Goal: Transaction & Acquisition: Subscribe to service/newsletter

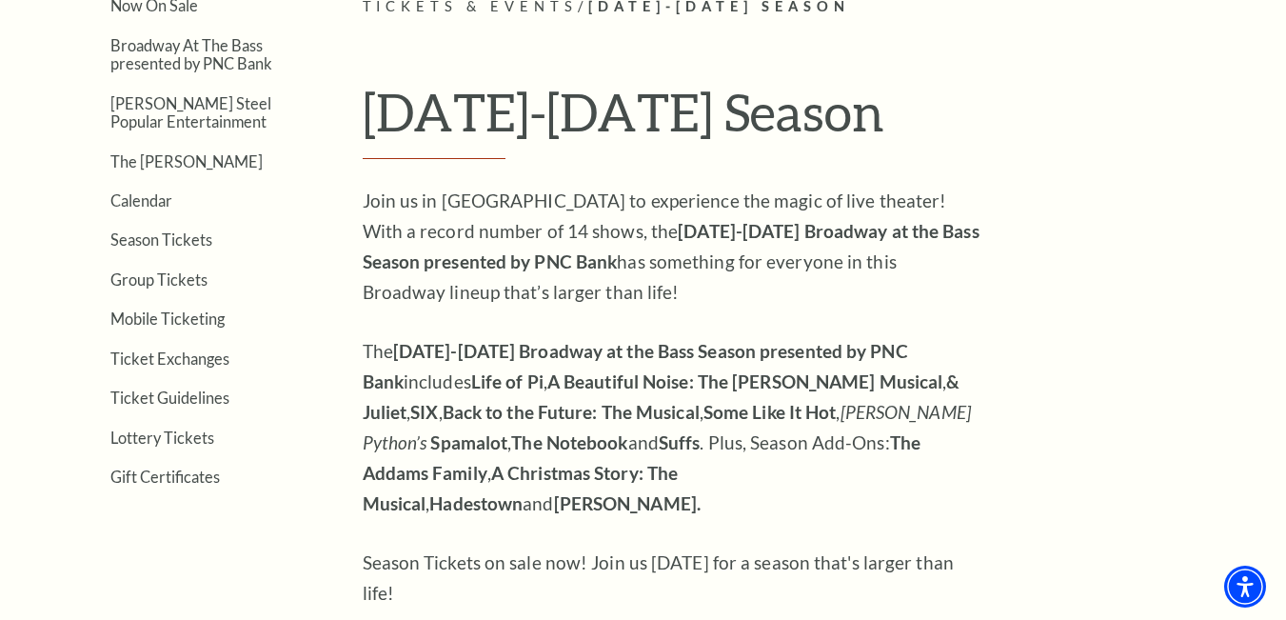
scroll to position [476, 0]
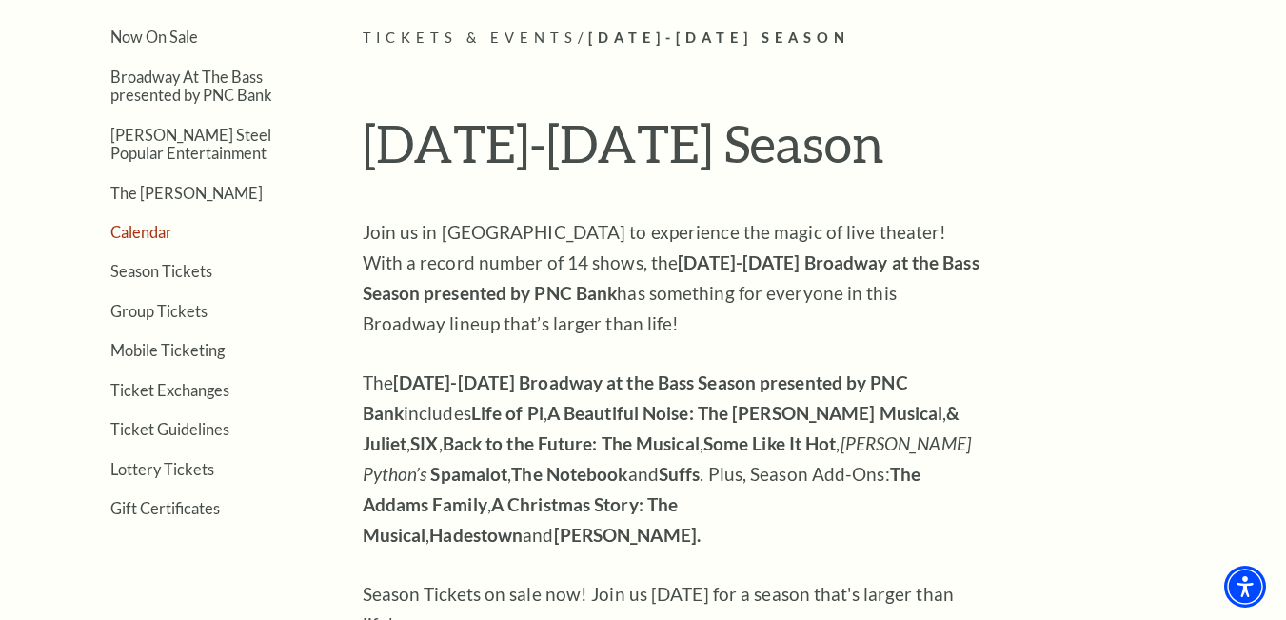
click at [149, 224] on link "Calendar" at bounding box center [141, 232] width 62 height 18
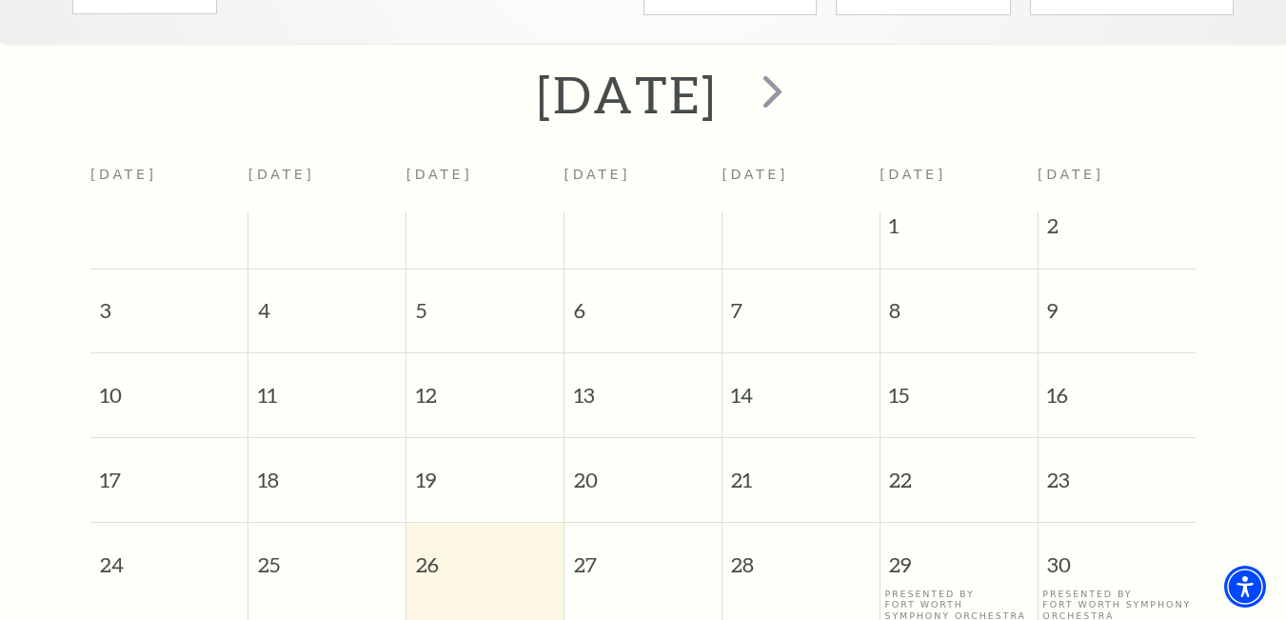
scroll to position [359, 0]
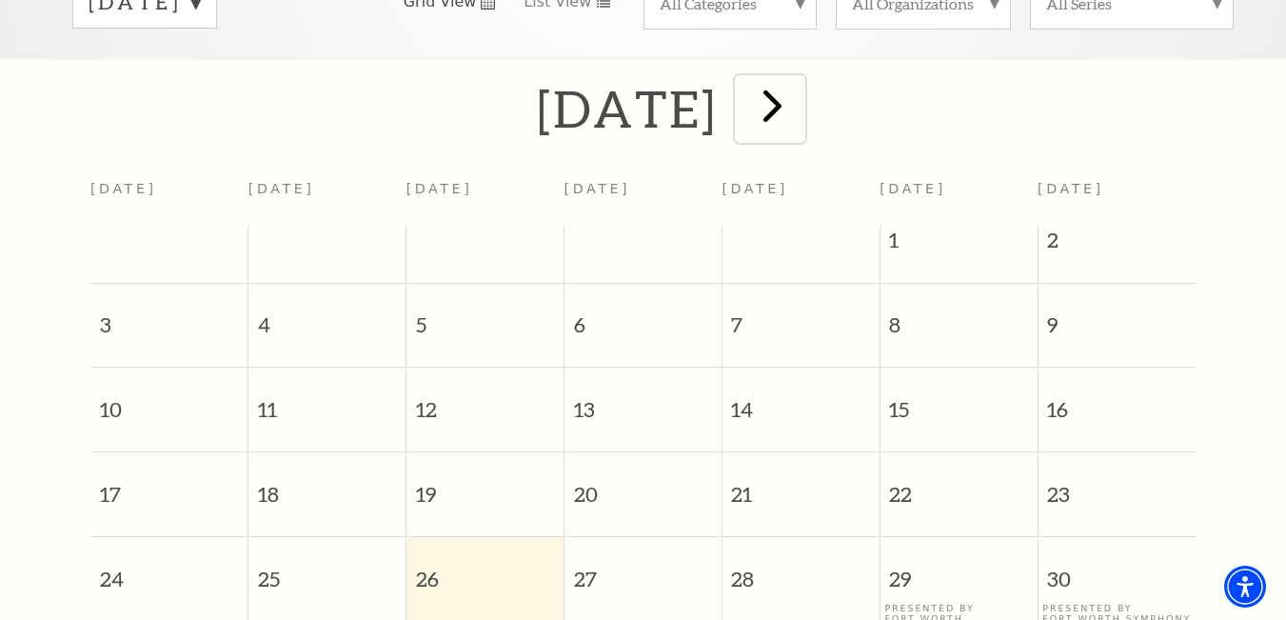
click at [800, 79] on span "next" at bounding box center [773, 105] width 54 height 54
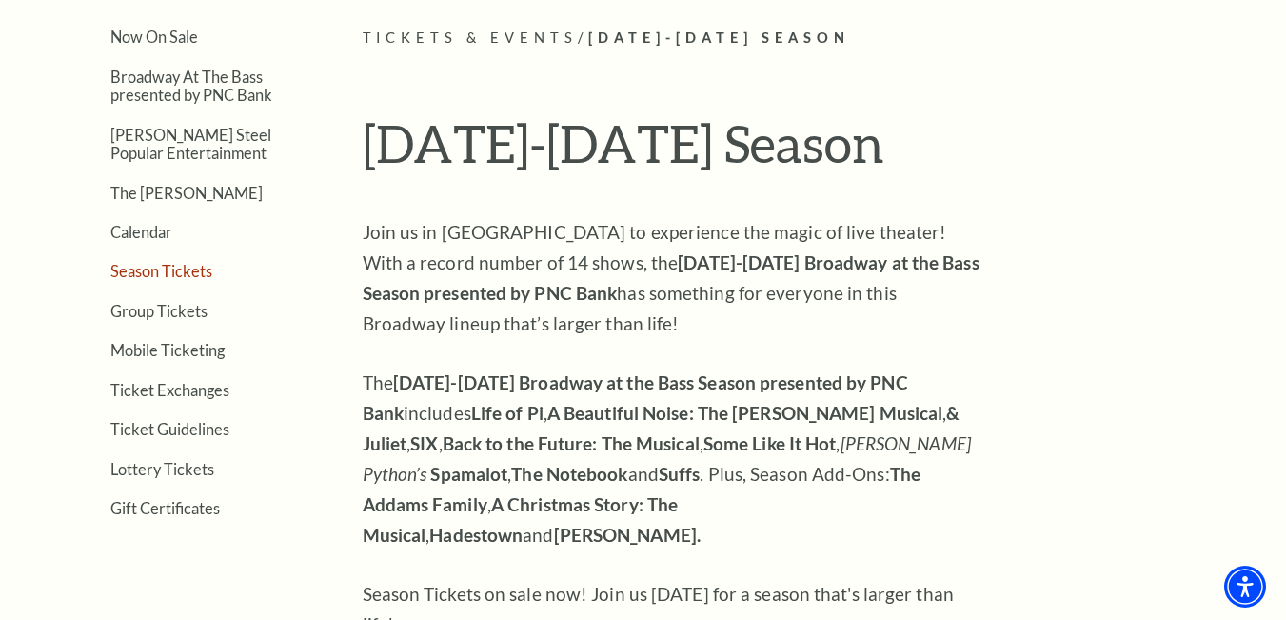
click at [127, 271] on link "Season Tickets" at bounding box center [161, 271] width 102 height 18
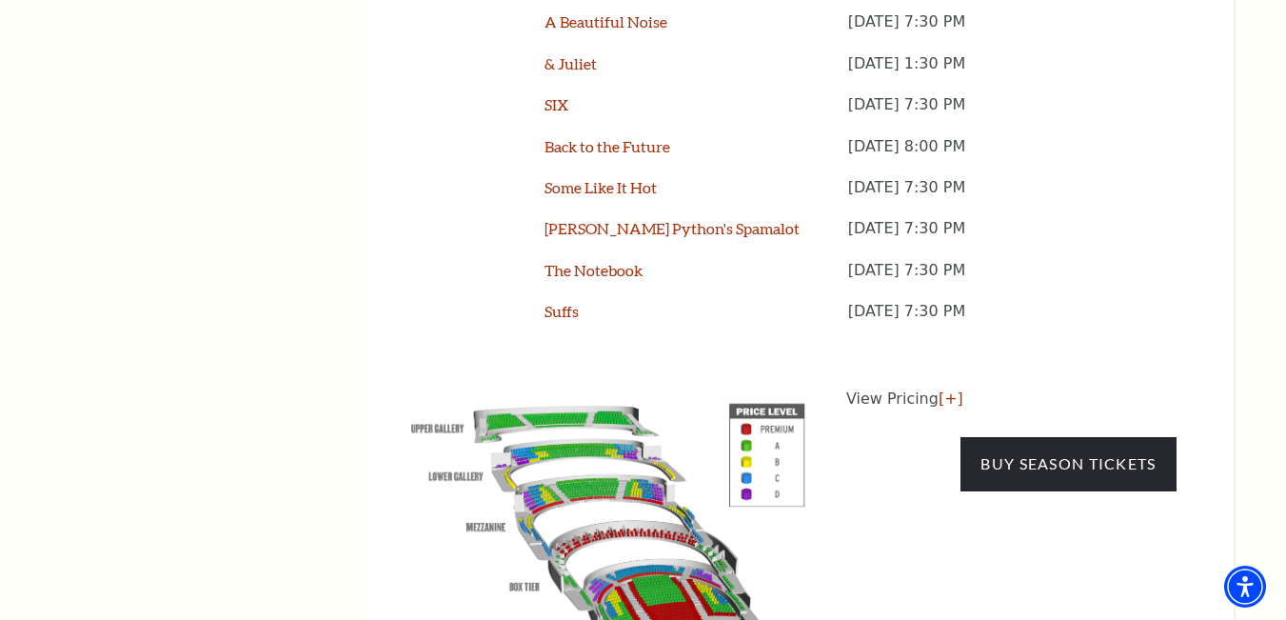
scroll to position [1809, 0]
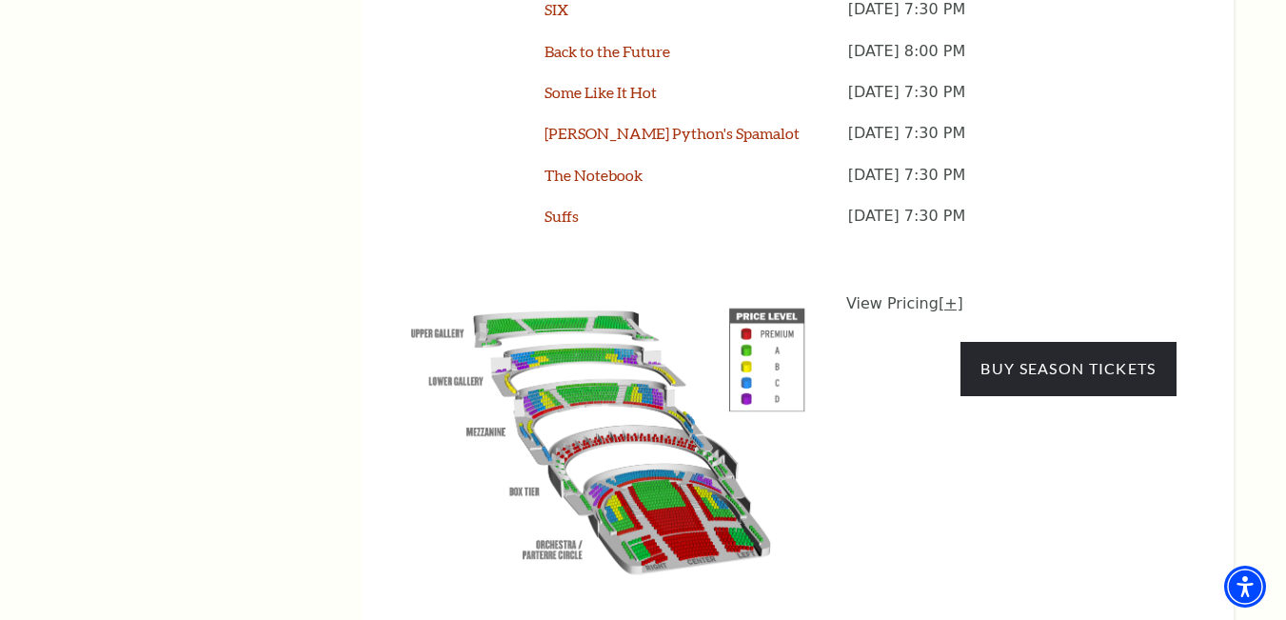
click at [942, 294] on link "[+]" at bounding box center [951, 303] width 25 height 18
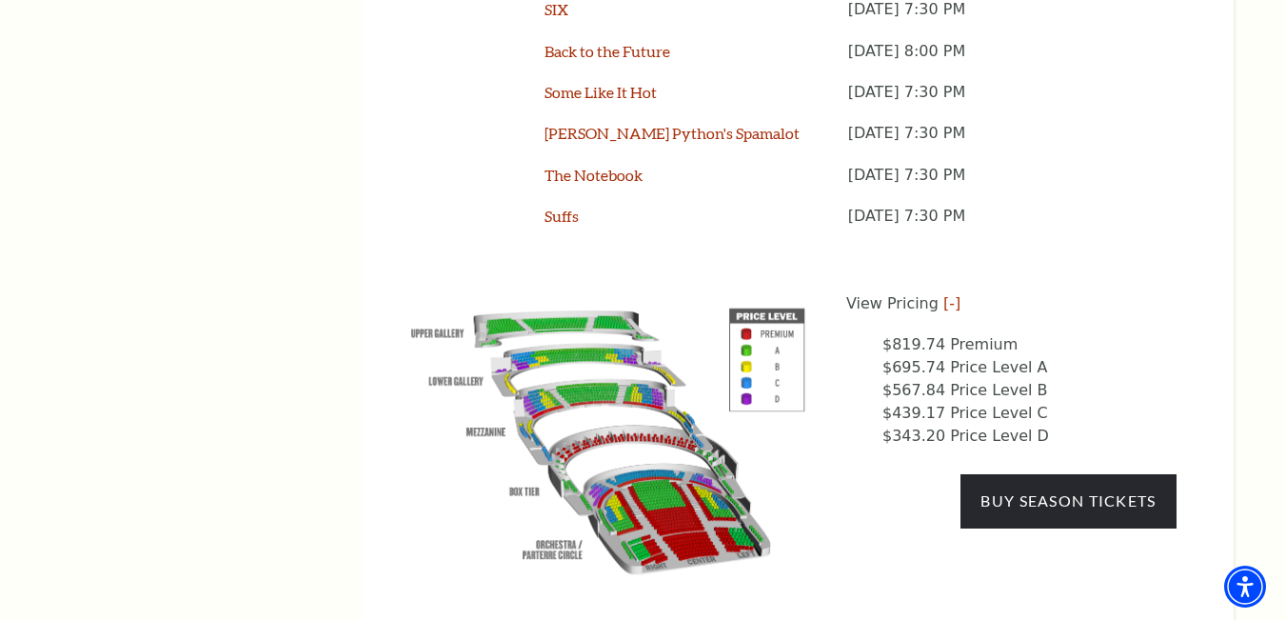
click at [673, 427] on img at bounding box center [608, 436] width 434 height 289
click at [657, 409] on img at bounding box center [608, 436] width 434 height 289
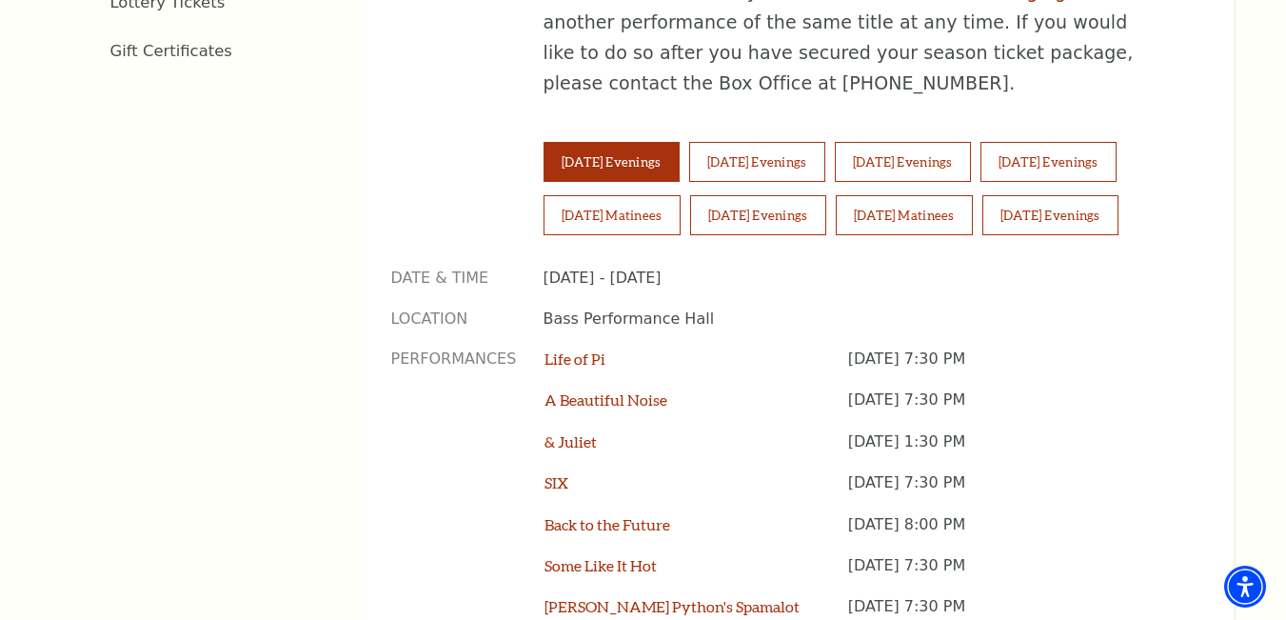
scroll to position [1428, 0]
